Goal: Find specific page/section: Find specific page/section

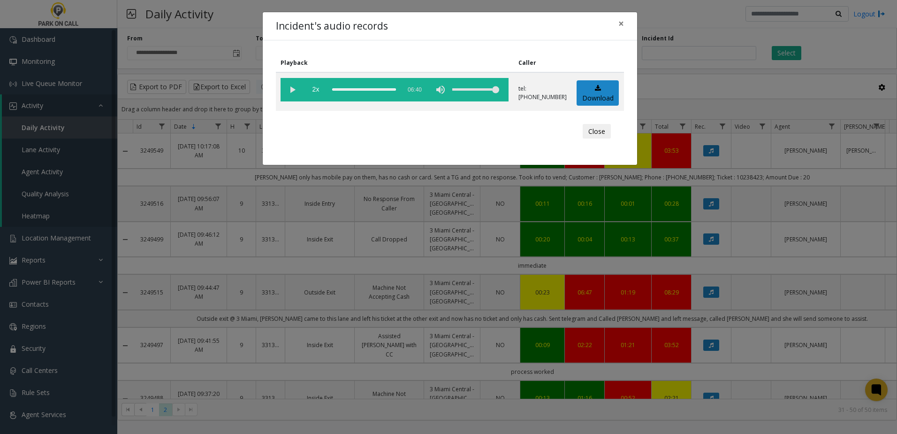
scroll to position [235, 0]
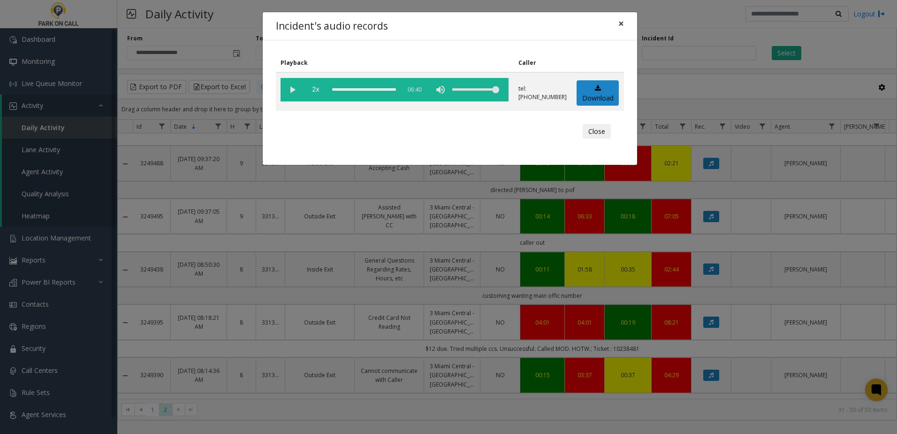
click at [617, 24] on button "×" at bounding box center [621, 23] width 19 height 23
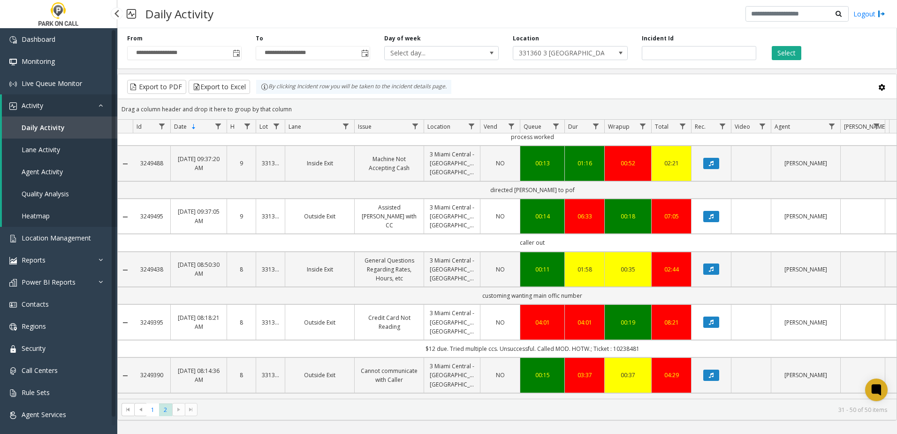
click at [56, 130] on span "Daily Activity" at bounding box center [43, 127] width 43 height 9
click at [557, 54] on span "331360 3 [GEOGRAPHIC_DATA] - [GEOGRAPHIC_DATA] [GEOGRAPHIC_DATA]" at bounding box center [558, 52] width 91 height 13
type input "***"
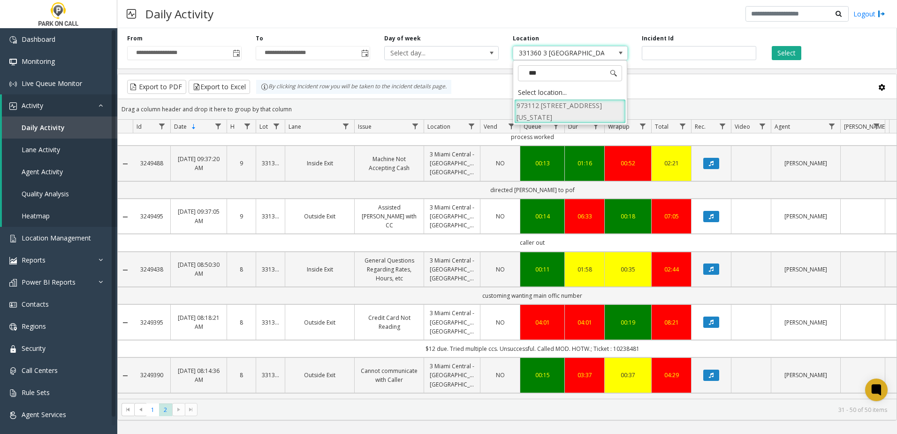
click at [563, 110] on li "973112 [STREET_ADDRESS][US_STATE]" at bounding box center [570, 111] width 112 height 24
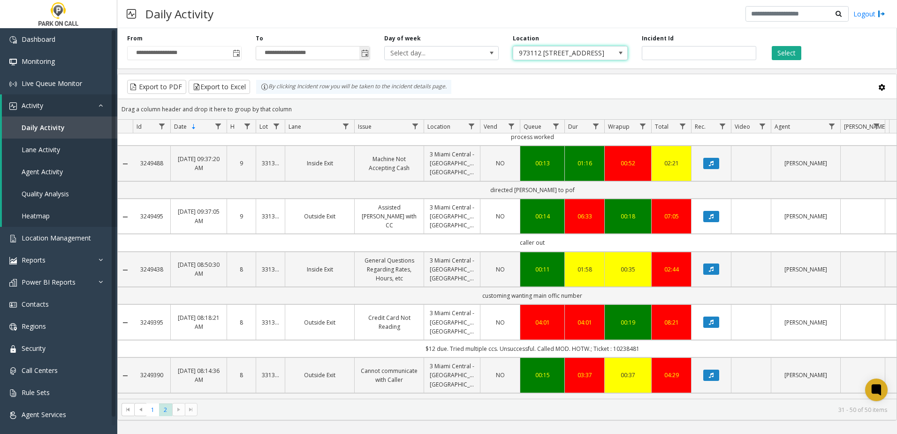
click at [367, 56] on span "Toggle popup" at bounding box center [365, 54] width 8 height 8
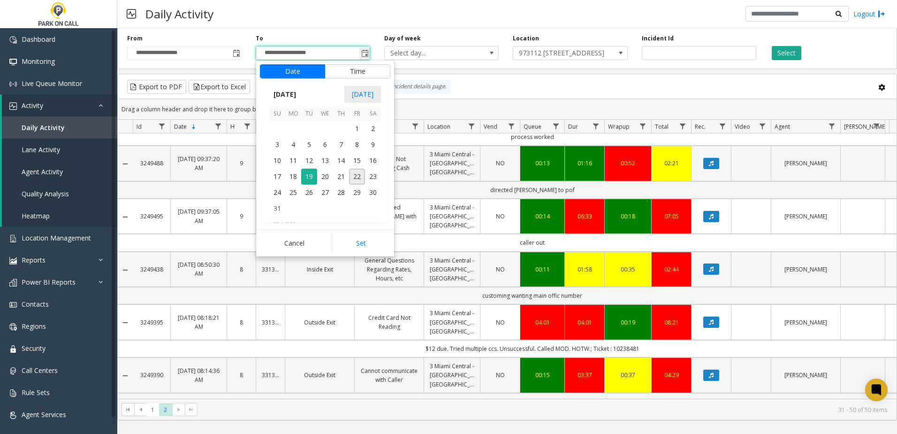
scroll to position [14, 0]
click at [358, 179] on span "22" at bounding box center [357, 177] width 16 height 16
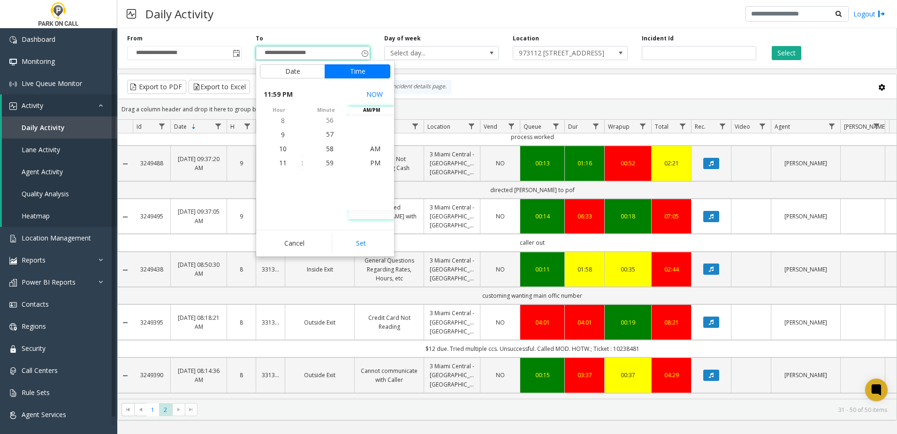
drag, startPoint x: 372, startPoint y: 241, endPoint x: 380, endPoint y: 230, distance: 13.4
click at [371, 241] on button "Set" at bounding box center [361, 243] width 59 height 21
type input "**********"
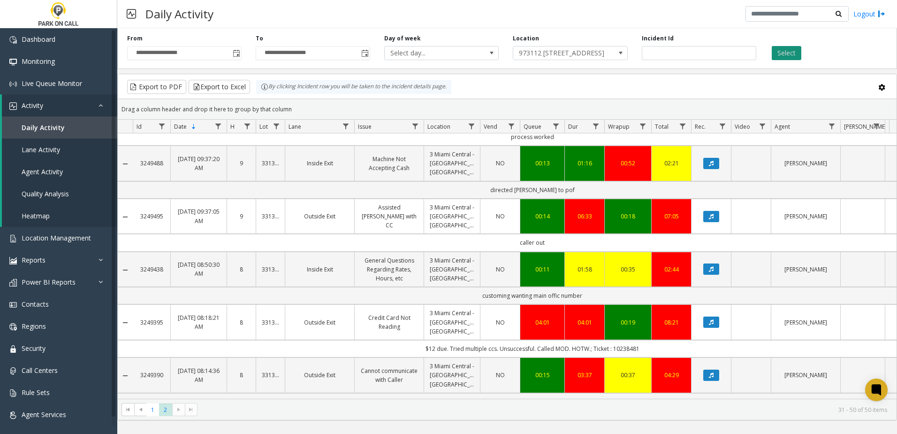
click at [790, 48] on button "Select" at bounding box center [787, 53] width 30 height 14
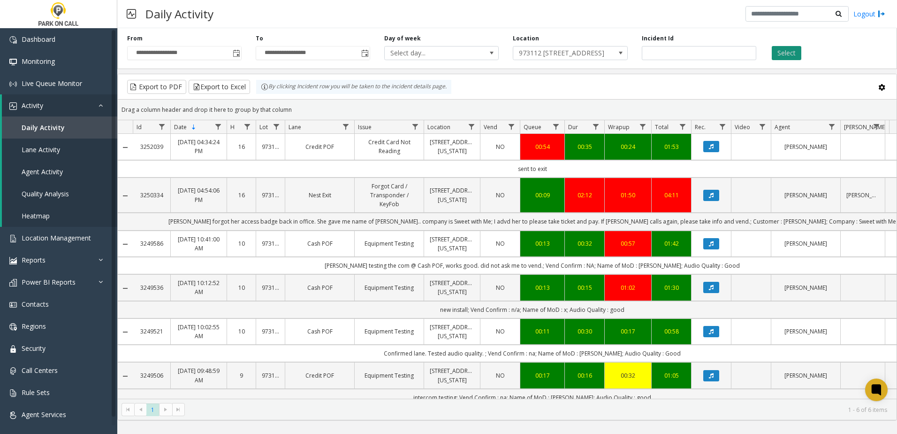
click at [797, 47] on button "Select" at bounding box center [787, 53] width 30 height 14
click at [782, 50] on button "Select" at bounding box center [787, 53] width 30 height 14
click at [53, 153] on span "Lane Activity" at bounding box center [41, 149] width 38 height 9
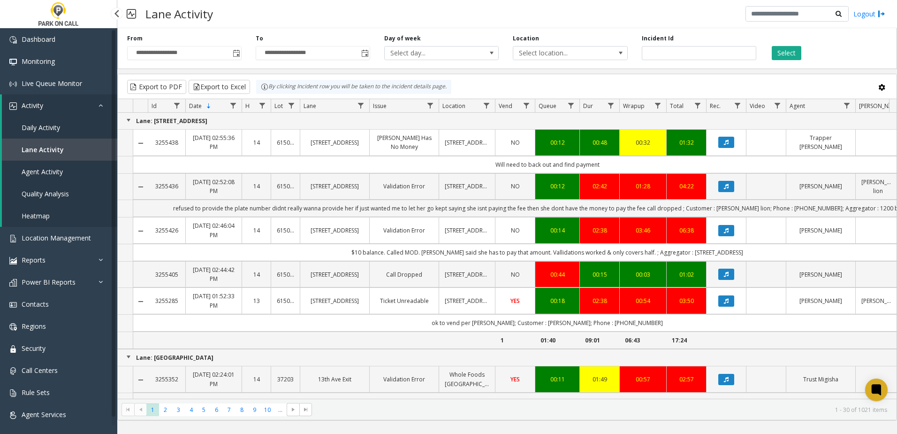
click at [54, 129] on span "Daily Activity" at bounding box center [41, 127] width 38 height 9
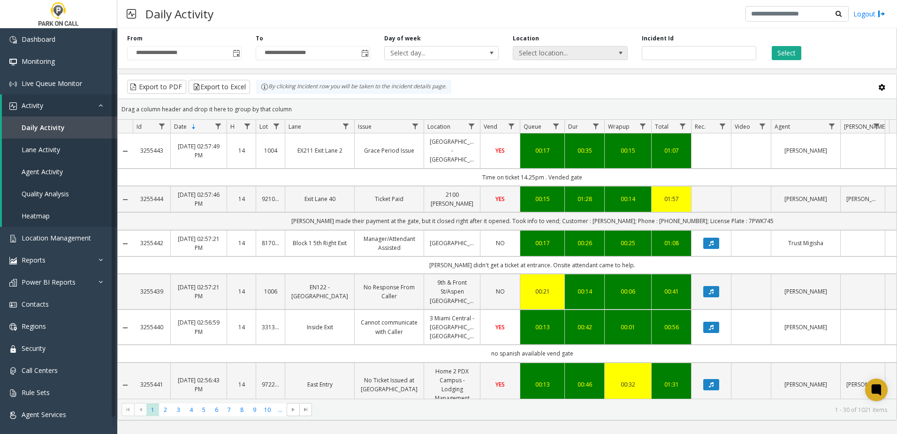
click at [556, 50] on span "Select location..." at bounding box center [558, 52] width 91 height 13
click at [336, 29] on div "**********" at bounding box center [507, 46] width 780 height 45
click at [565, 53] on span "Select location..." at bounding box center [558, 52] width 91 height 13
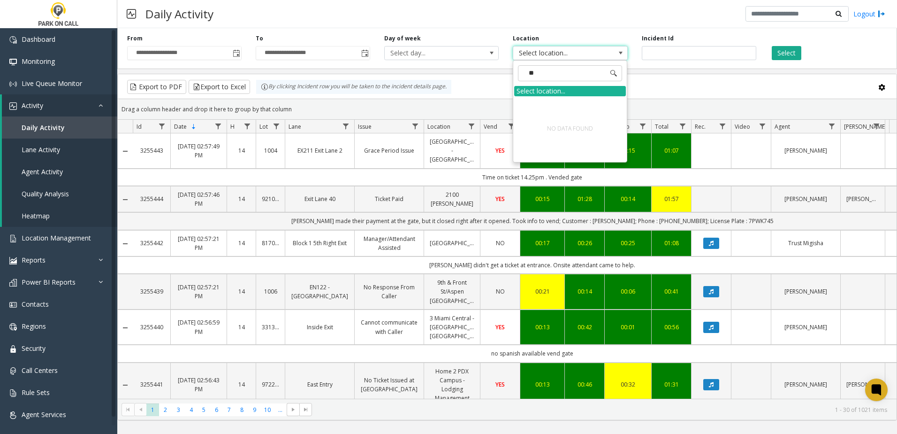
type input "*"
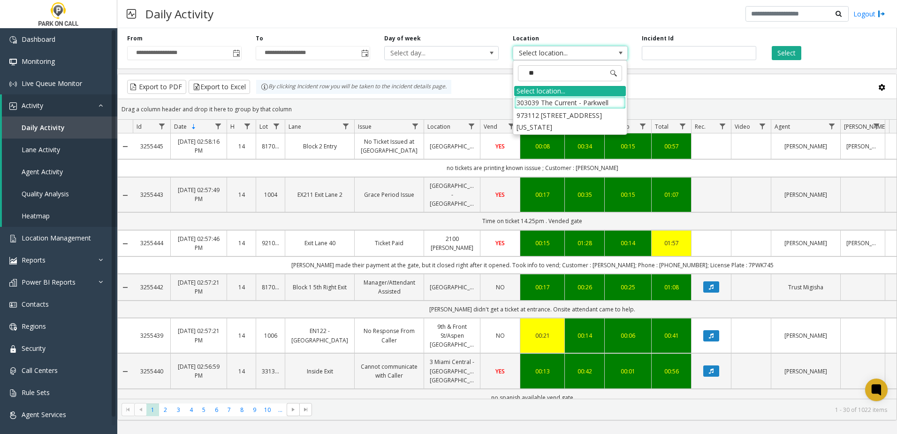
type input "***"
click at [571, 101] on li "973112 [STREET_ADDRESS][US_STATE]" at bounding box center [570, 108] width 112 height 24
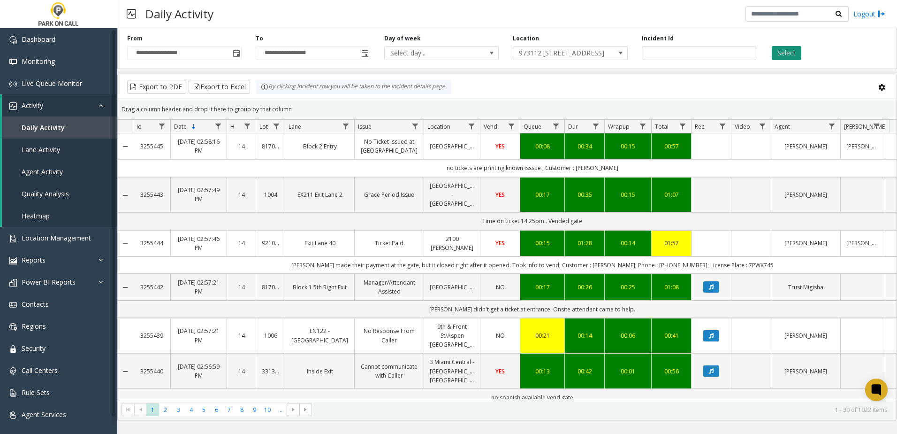
click at [793, 47] on button "Select" at bounding box center [787, 53] width 30 height 14
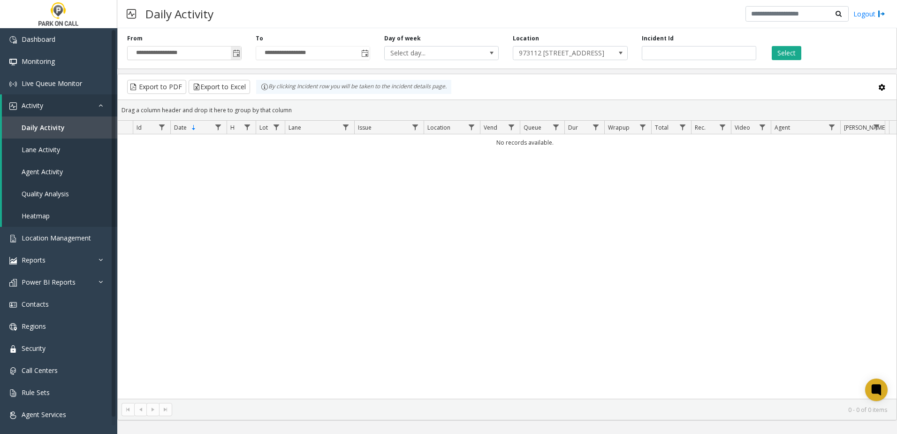
click at [235, 54] on span "Toggle popup" at bounding box center [237, 54] width 8 height 8
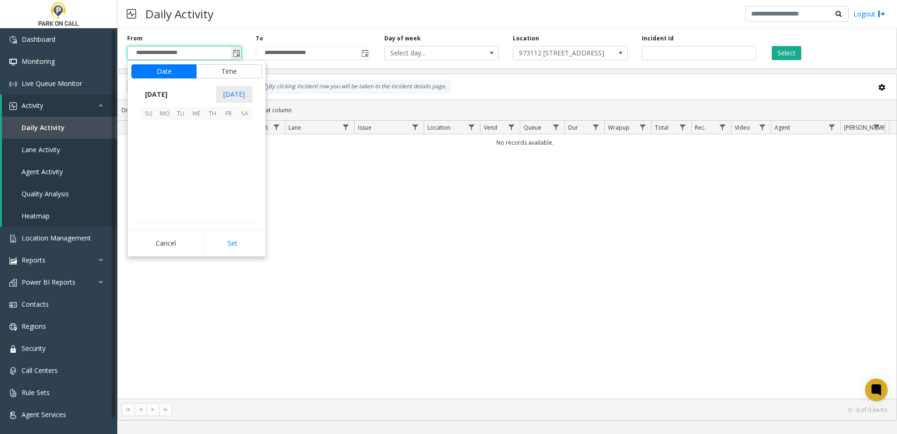
scroll to position [168344, 0]
click at [214, 176] on span "21" at bounding box center [213, 177] width 16 height 16
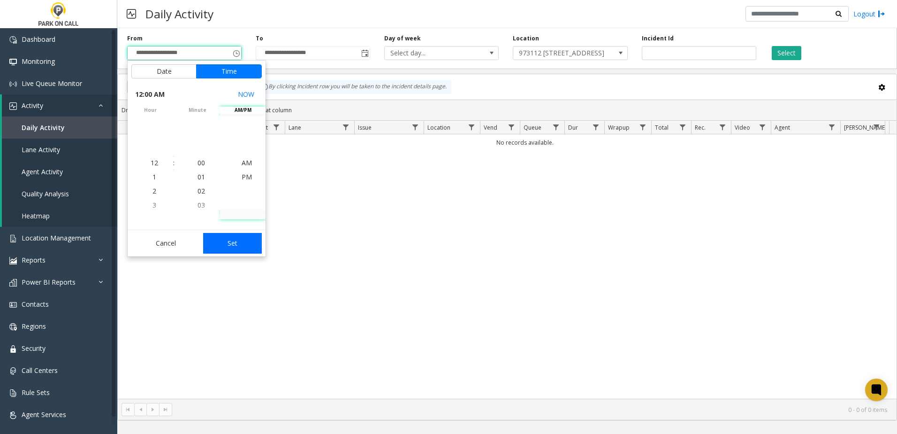
click at [242, 237] on button "Set" at bounding box center [232, 243] width 59 height 21
type input "**********"
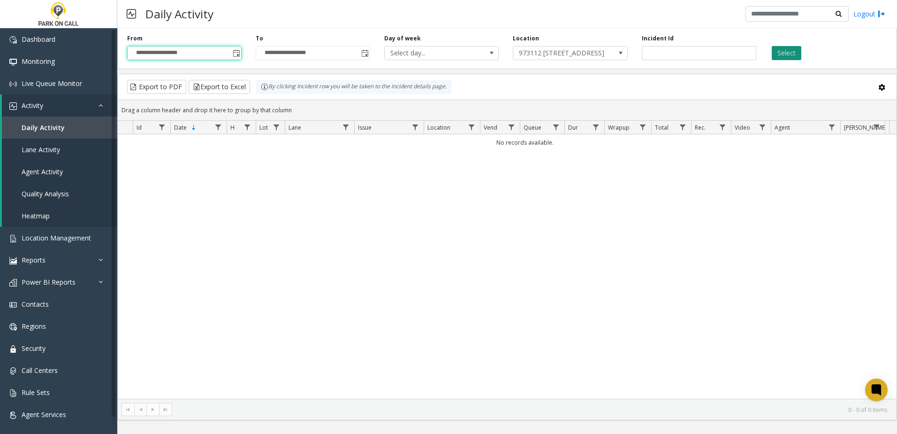
click at [793, 52] on button "Select" at bounding box center [787, 53] width 30 height 14
click at [578, 56] on span "973112 [STREET_ADDRESS][US_STATE]" at bounding box center [558, 52] width 91 height 13
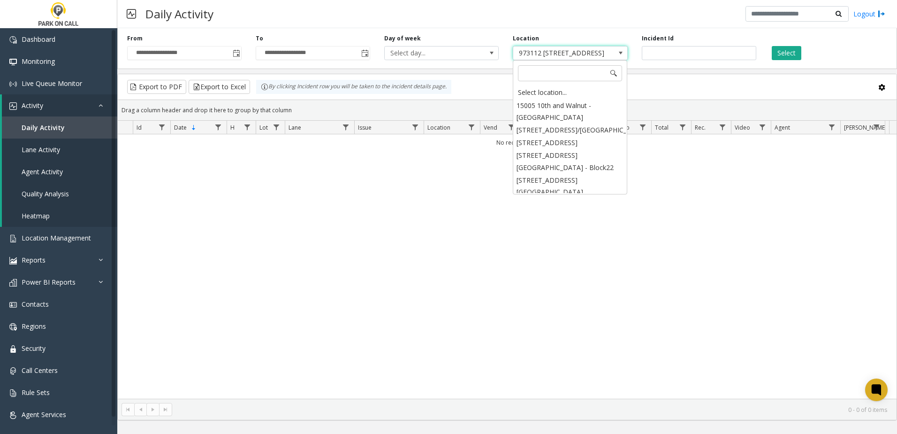
scroll to position [5836, 0]
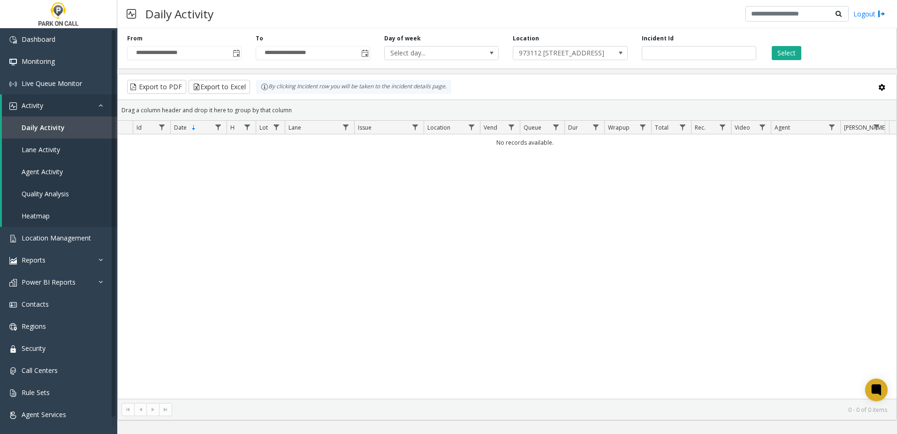
click at [386, 194] on div "No records available." at bounding box center [507, 266] width 779 height 264
click at [648, 52] on input "number" at bounding box center [699, 53] width 115 height 14
click at [787, 51] on button "Select" at bounding box center [787, 53] width 30 height 14
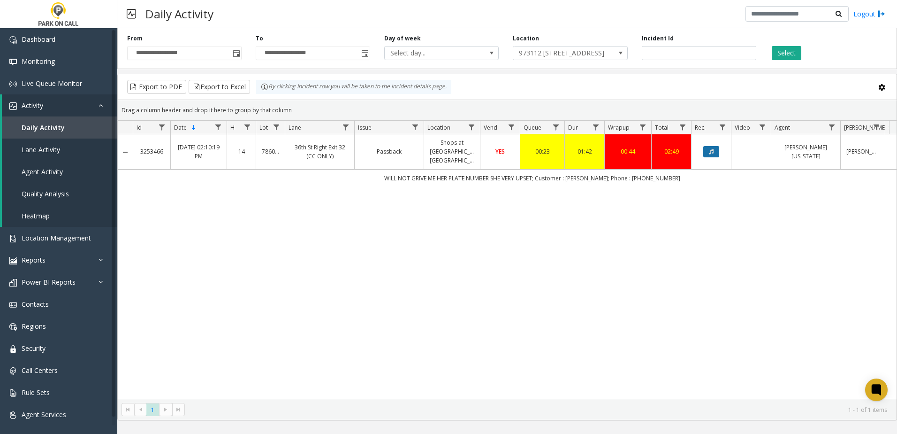
click at [714, 155] on button "Data table" at bounding box center [712, 151] width 16 height 11
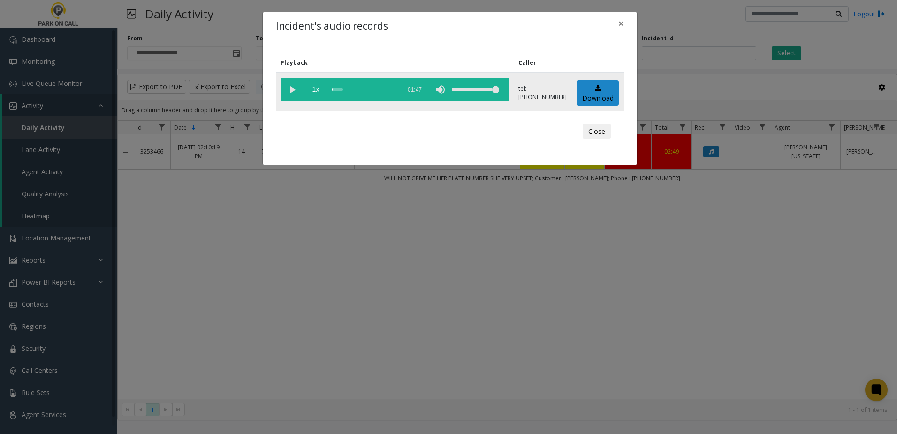
click at [286, 87] on vg-play-pause at bounding box center [292, 89] width 23 height 23
click at [315, 92] on span "1x" at bounding box center [315, 89] width 23 height 23
click at [315, 93] on span "1.5x" at bounding box center [315, 89] width 23 height 23
click at [620, 24] on span "×" at bounding box center [622, 23] width 6 height 13
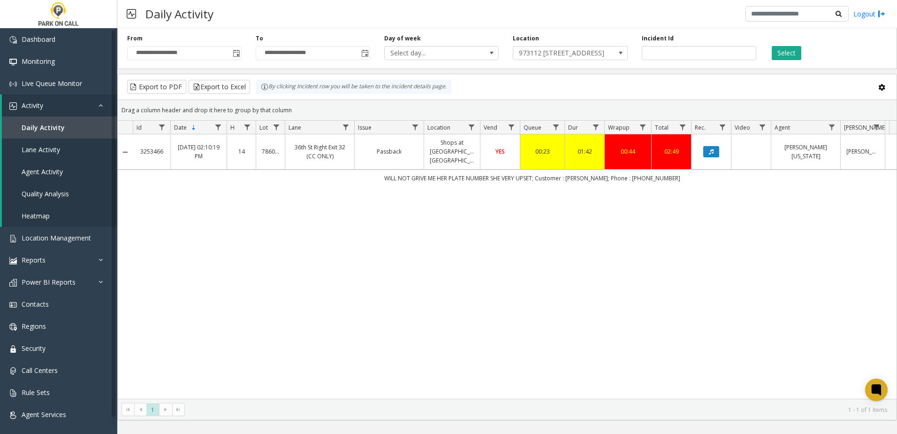
click at [336, 249] on div "3253466 [DATE] 02:10:19 PM 14 [STREET_ADDRESS] Right Exit 32 (CC ONLY) Passback…" at bounding box center [507, 266] width 779 height 264
click at [302, 226] on div "3253466 [DATE] 02:10:19 PM 14 [STREET_ADDRESS] Right Exit 32 (CC ONLY) Passback…" at bounding box center [507, 266] width 779 height 264
click at [732, 38] on div "Incident Id *******" at bounding box center [699, 47] width 129 height 26
drag, startPoint x: 688, startPoint y: 51, endPoint x: 479, endPoint y: 53, distance: 208.4
click at [479, 53] on div "**********" at bounding box center [507, 46] width 780 height 45
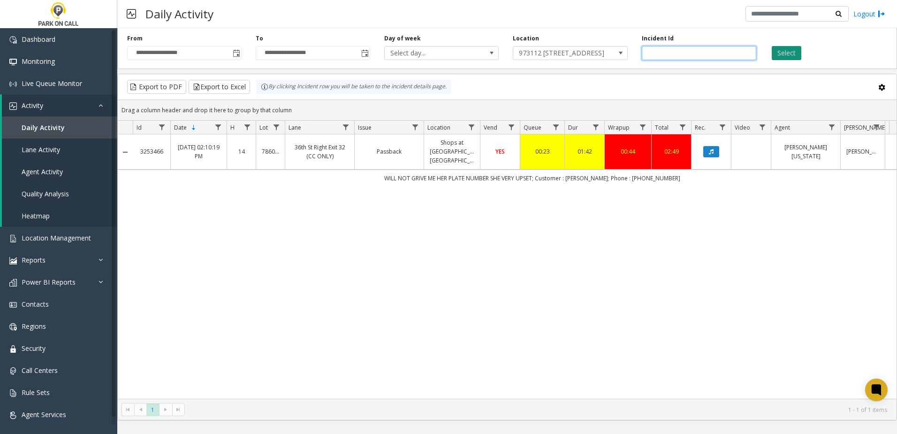
type input "*******"
click at [793, 47] on button "Select" at bounding box center [787, 53] width 30 height 14
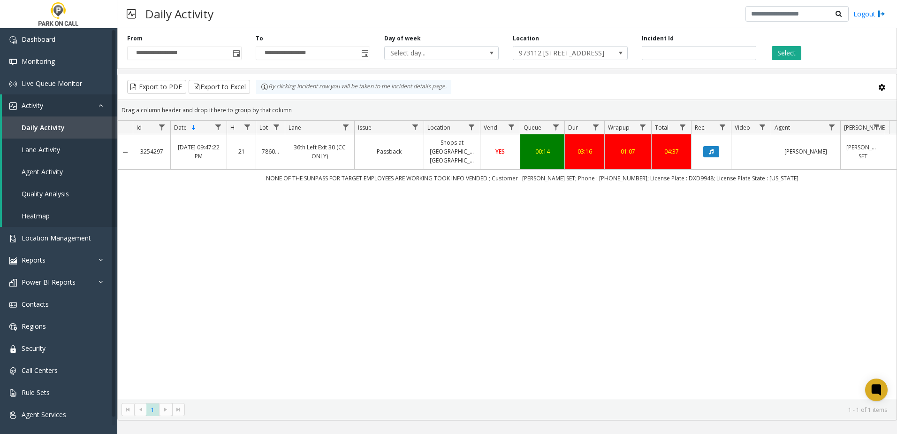
click at [545, 214] on div "3254297 [DATE] 09:47:22 PM 21 786001 36th Left Exit 30 (CC ONLY) Passback Shops…" at bounding box center [507, 266] width 779 height 264
click at [716, 156] on button "Data table" at bounding box center [712, 151] width 16 height 11
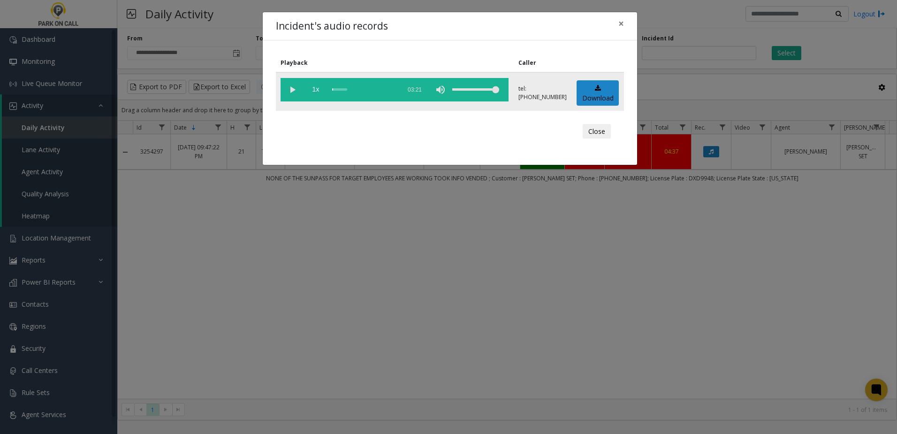
click at [293, 88] on vg-play-pause at bounding box center [292, 89] width 23 height 23
click at [336, 89] on div "scrub bar" at bounding box center [364, 89] width 64 height 23
click at [332, 89] on div "scrub bar" at bounding box center [364, 89] width 64 height 23
click at [290, 91] on vg-play-pause at bounding box center [292, 89] width 23 height 23
click at [280, 84] on td "1x 03:21" at bounding box center [395, 91] width 238 height 38
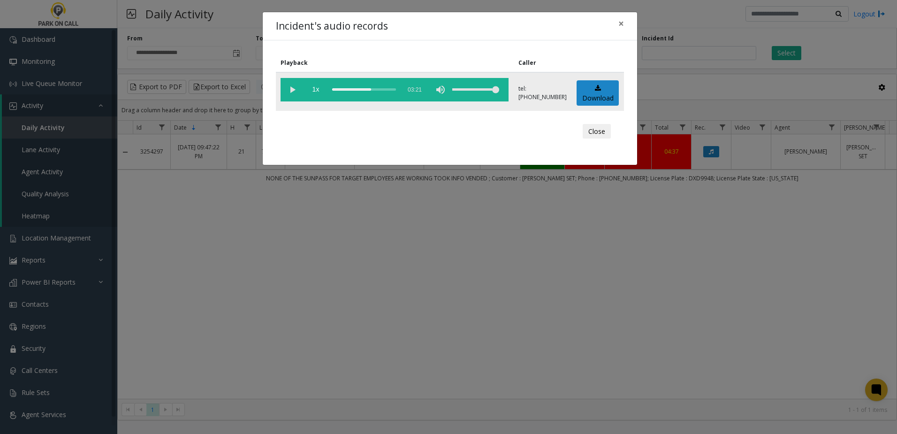
drag, startPoint x: 289, startPoint y: 86, endPoint x: 352, endPoint y: 92, distance: 62.7
click at [290, 86] on vg-play-pause at bounding box center [292, 89] width 23 height 23
click at [388, 86] on div "scrub bar" at bounding box center [364, 89] width 64 height 23
click at [392, 89] on div "scrub bar" at bounding box center [364, 89] width 64 height 23
click at [396, 90] on div "scrub bar" at bounding box center [364, 89] width 64 height 23
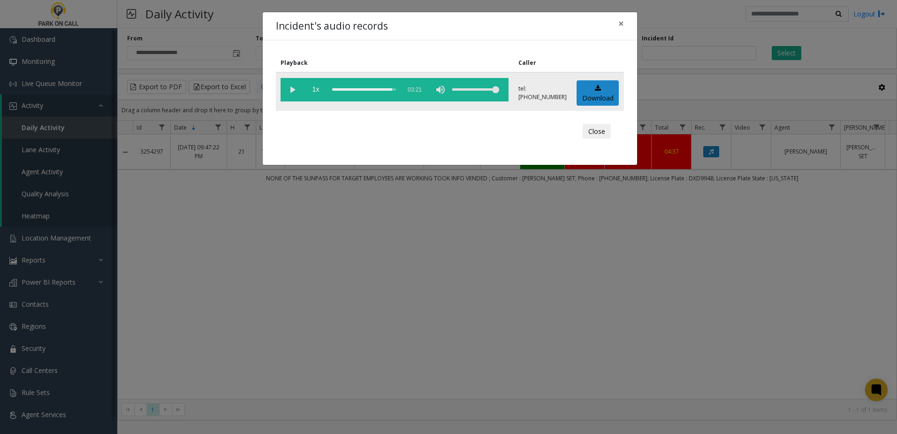
click at [396, 90] on div "scrub bar" at bounding box center [364, 89] width 64 height 23
click at [620, 26] on span "×" at bounding box center [622, 23] width 6 height 13
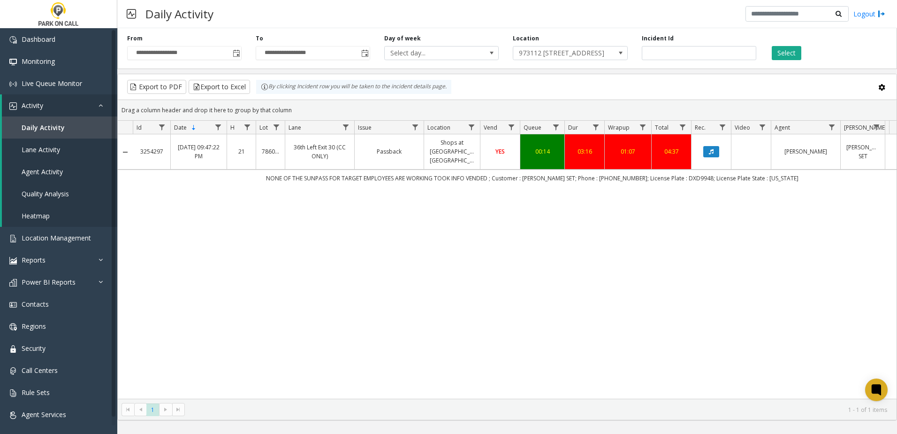
drag, startPoint x: 453, startPoint y: 272, endPoint x: 457, endPoint y: 269, distance: 5.0
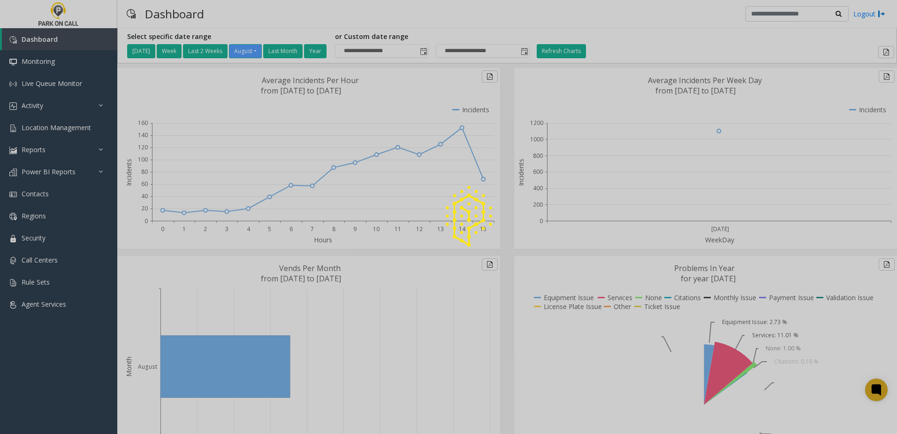
click at [61, 123] on div at bounding box center [448, 217] width 897 height 434
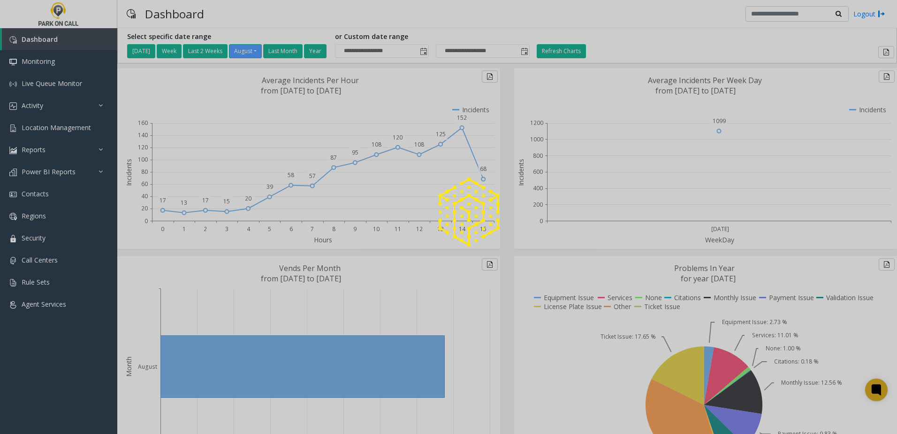
click at [64, 127] on div at bounding box center [448, 217] width 897 height 434
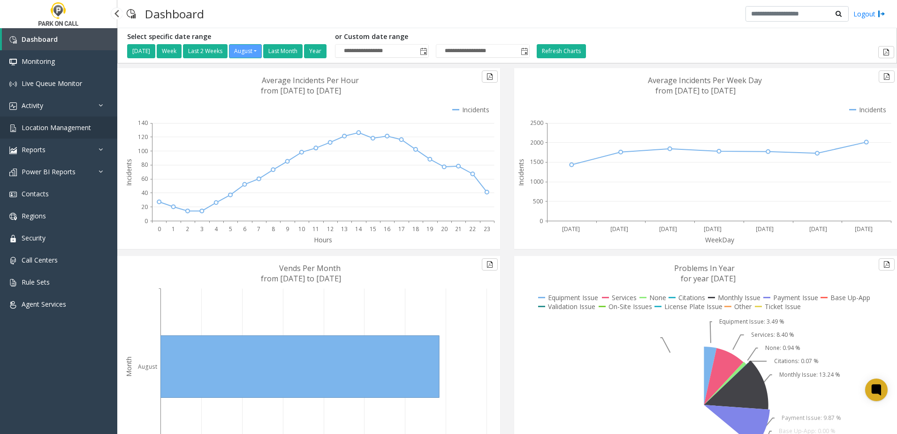
click at [58, 127] on span "Location Management" at bounding box center [56, 127] width 69 height 9
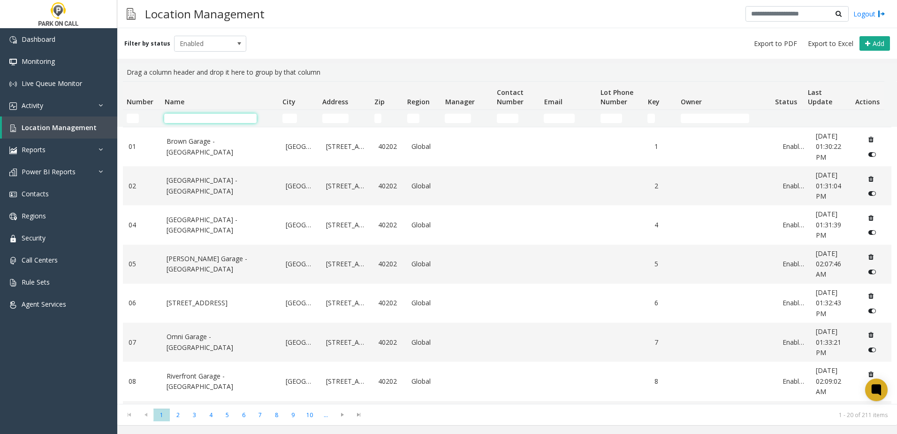
click at [178, 118] on input "Name Filter" at bounding box center [210, 118] width 92 height 9
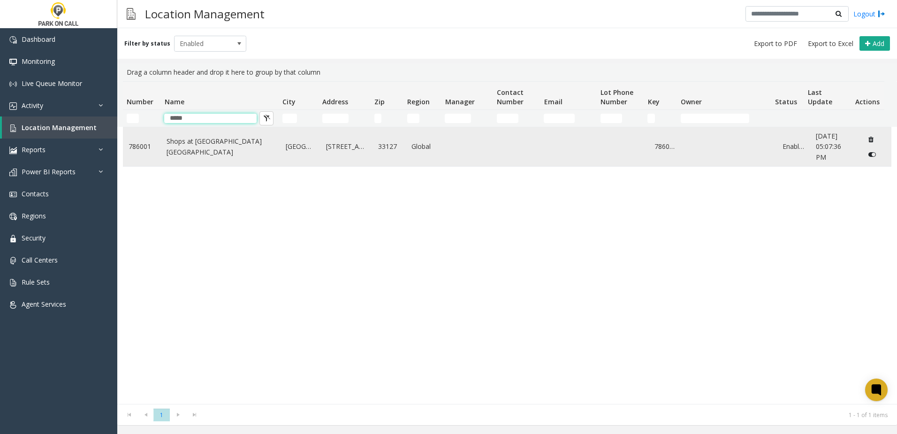
type input "*****"
click at [226, 137] on link "Shops at [GEOGRAPHIC_DATA] [GEOGRAPHIC_DATA]" at bounding box center [221, 146] width 108 height 21
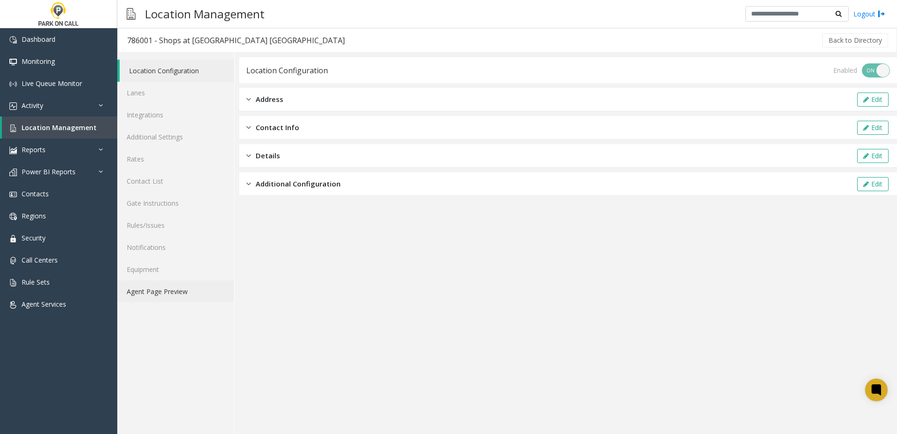
click at [177, 296] on link "Agent Page Preview" at bounding box center [175, 291] width 117 height 22
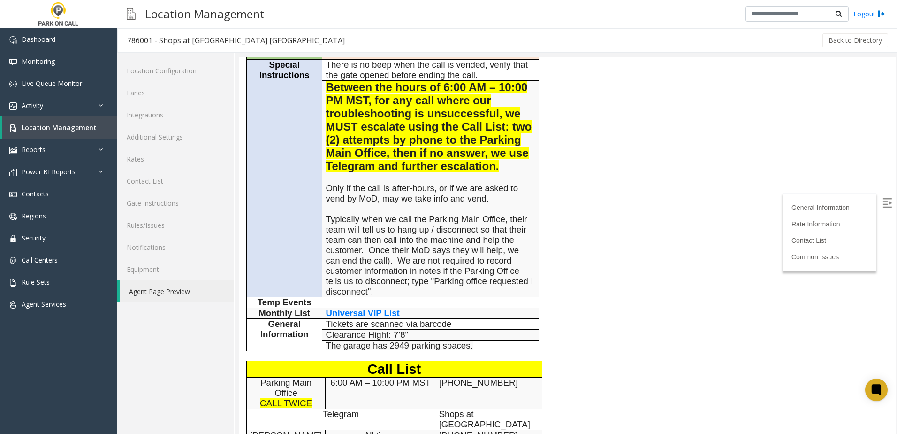
scroll to position [329, 0]
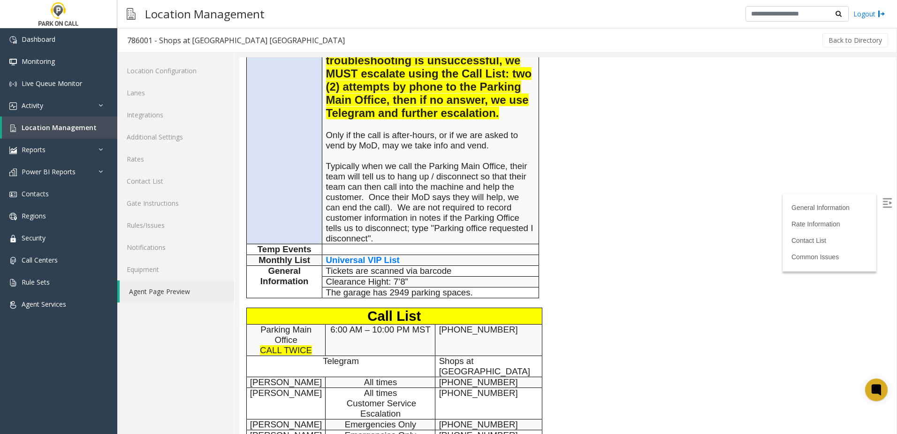
click at [54, 126] on span "Location Management" at bounding box center [59, 127] width 75 height 9
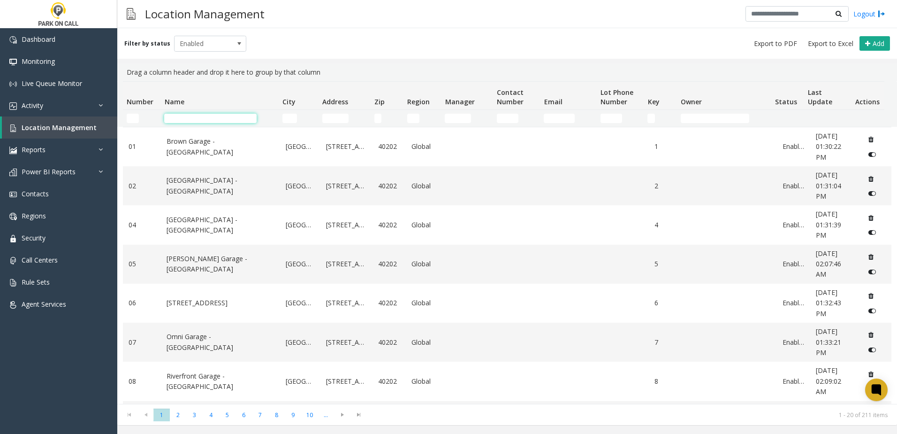
click at [202, 119] on input "Name Filter" at bounding box center [210, 118] width 92 height 9
click at [201, 120] on input "Name Filter" at bounding box center [210, 118] width 92 height 9
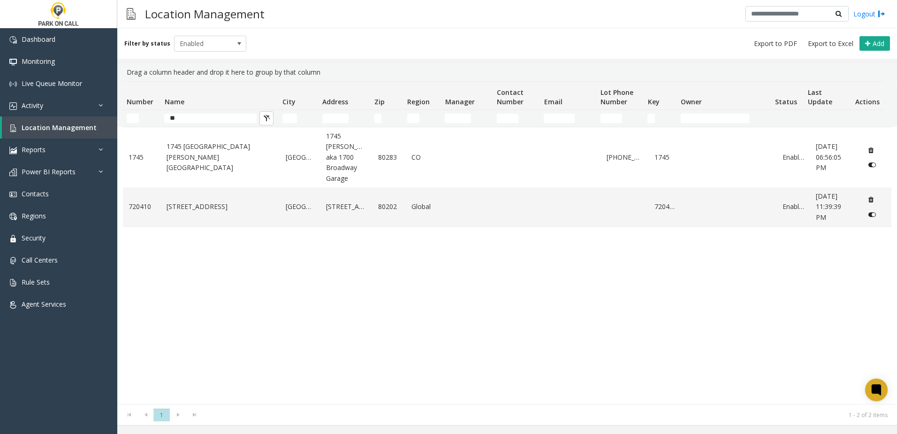
drag, startPoint x: 202, startPoint y: 124, endPoint x: 188, endPoint y: 117, distance: 15.5
click at [188, 117] on td "**" at bounding box center [220, 118] width 118 height 17
drag, startPoint x: 188, startPoint y: 117, endPoint x: 124, endPoint y: 100, distance: 66.0
click at [128, 115] on tr "**" at bounding box center [504, 118] width 762 height 17
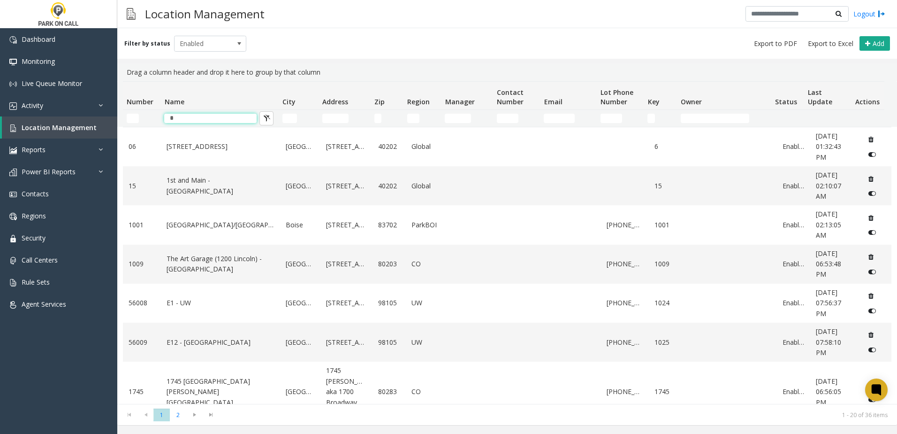
type input "*"
